Goal: Information Seeking & Learning: Learn about a topic

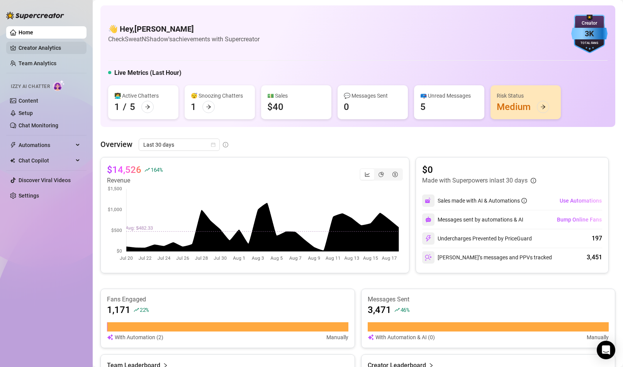
click at [54, 51] on link "Creator Analytics" at bounding box center [50, 48] width 62 height 12
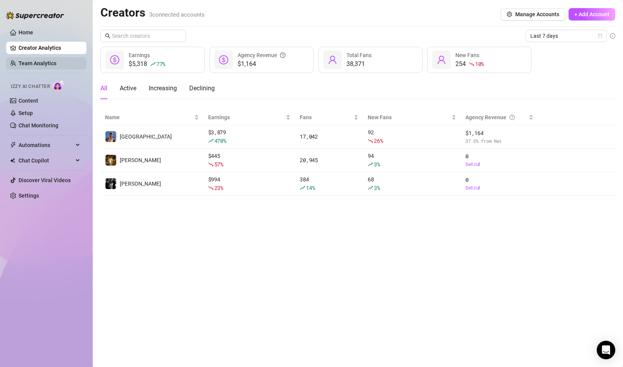
click at [51, 64] on link "Team Analytics" at bounding box center [38, 63] width 38 height 6
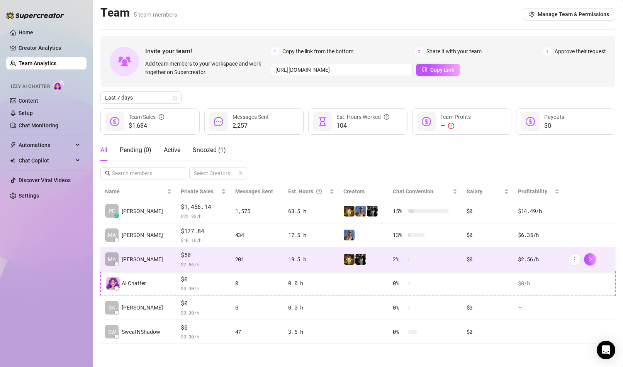
click at [139, 254] on div "MA [PERSON_NAME]" at bounding box center [134, 260] width 58 height 14
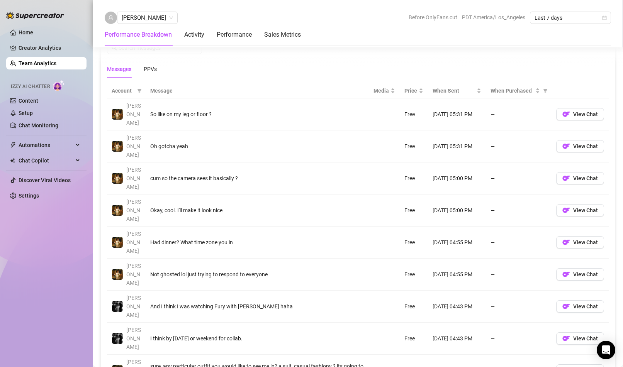
scroll to position [526, 0]
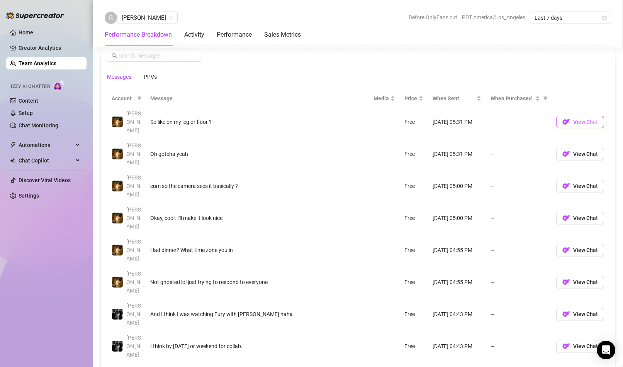
click at [573, 119] on span "View Chat" at bounding box center [585, 122] width 25 height 6
